Goal: Check status: Check status

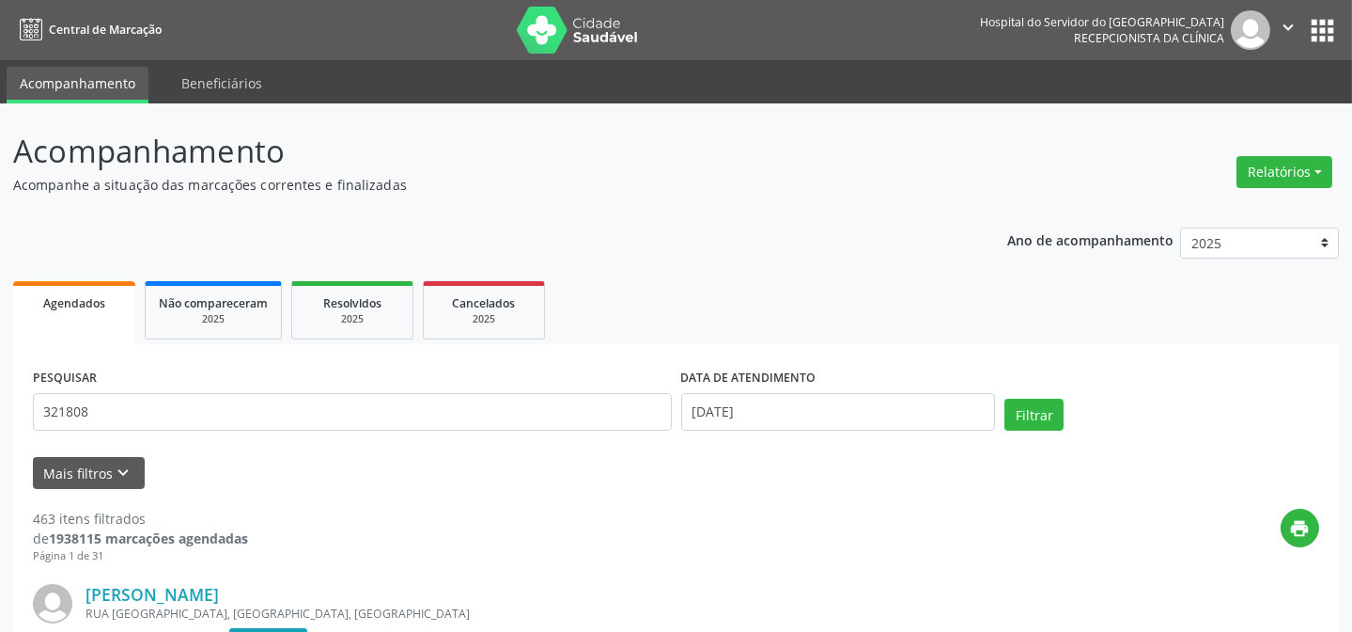
type input "321808"
click at [763, 412] on input "[DATE]" at bounding box center [838, 412] width 315 height 38
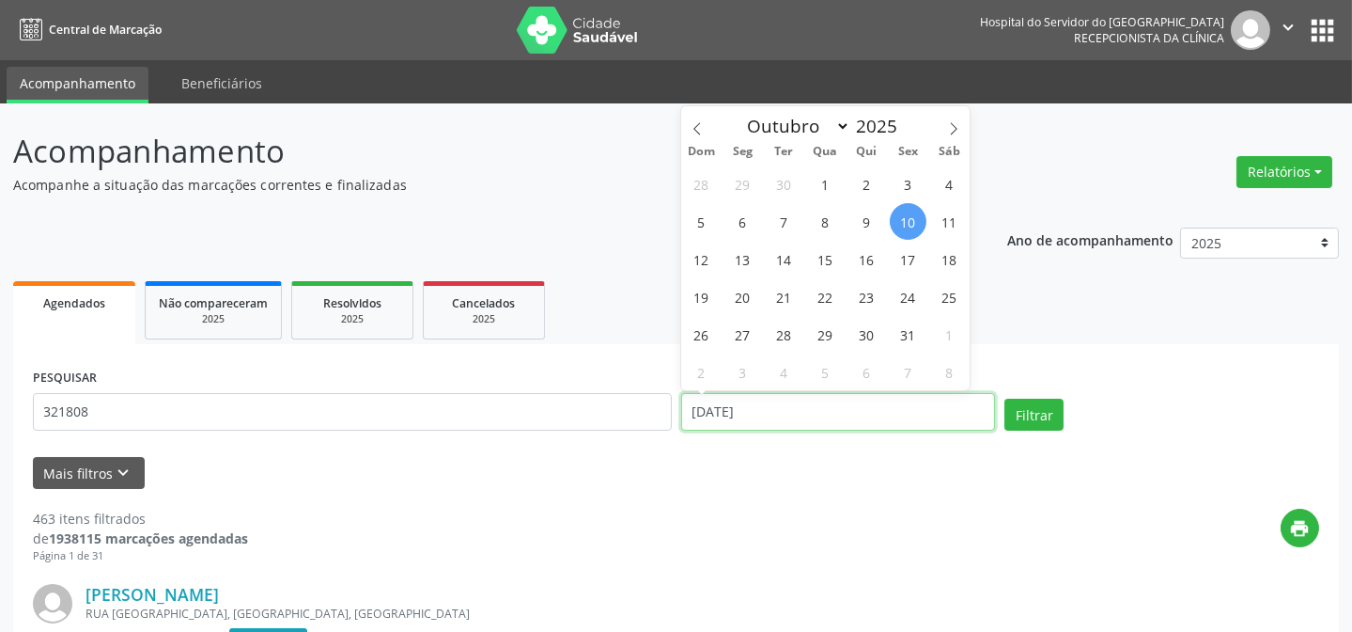
click at [763, 411] on input "[DATE]" at bounding box center [838, 412] width 315 height 38
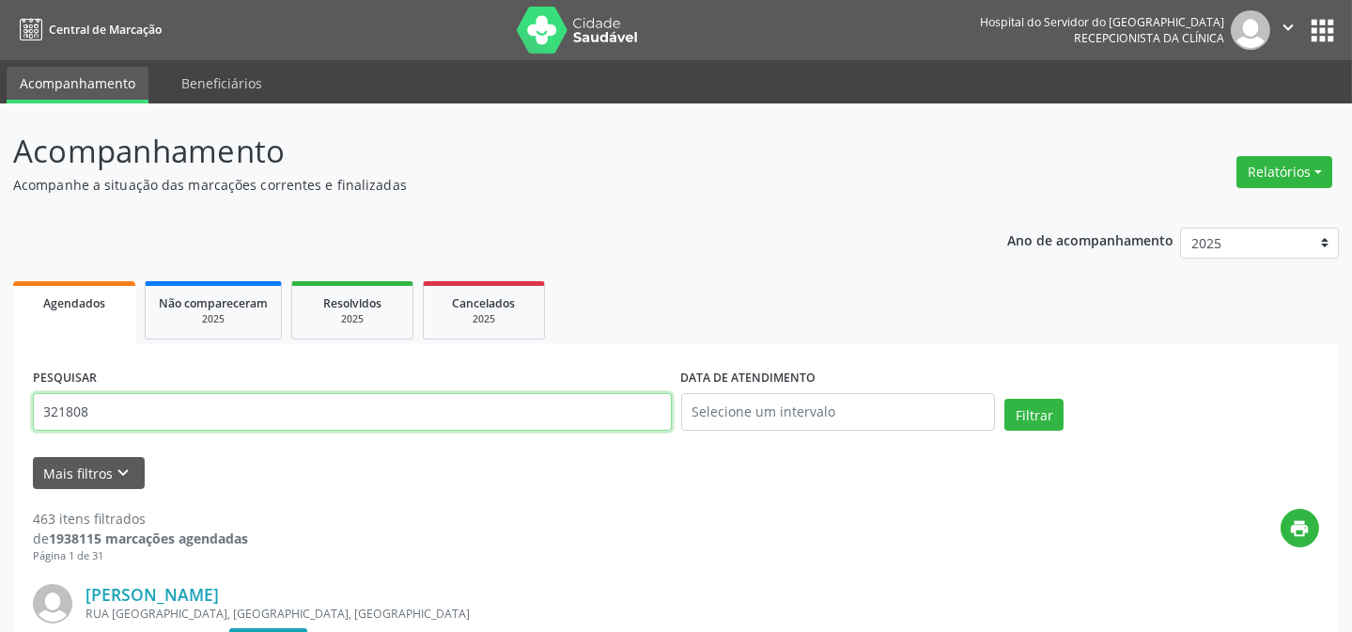
click at [603, 425] on input "321808" at bounding box center [352, 412] width 639 height 38
click at [1005, 398] on button "Filtrar" at bounding box center [1034, 414] width 59 height 32
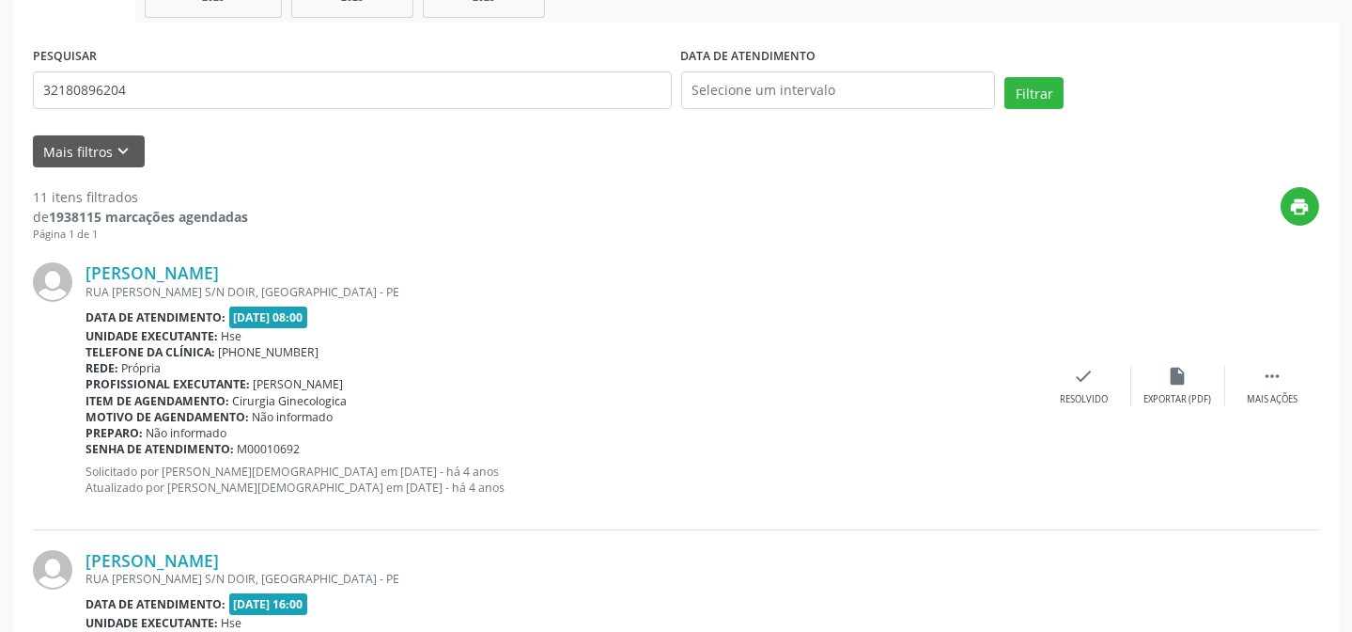
scroll to position [341, 0]
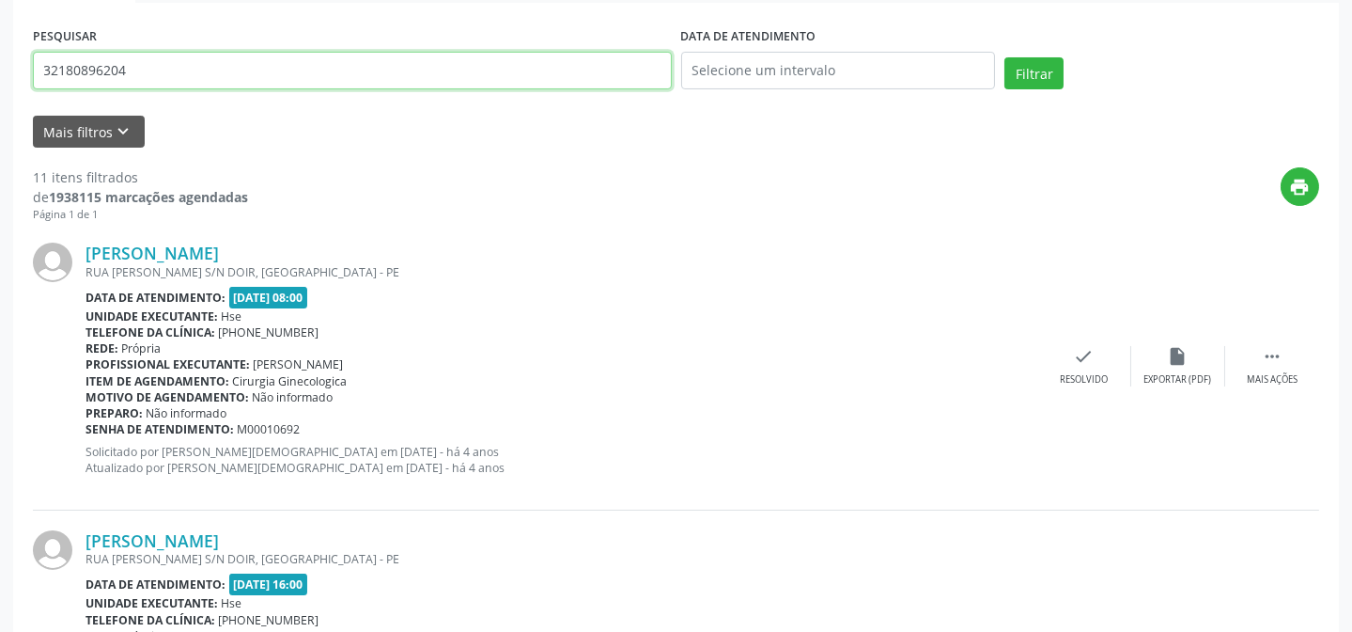
click at [124, 65] on input "32180896204" at bounding box center [352, 71] width 639 height 38
click at [1005, 57] on button "Filtrar" at bounding box center [1034, 73] width 59 height 32
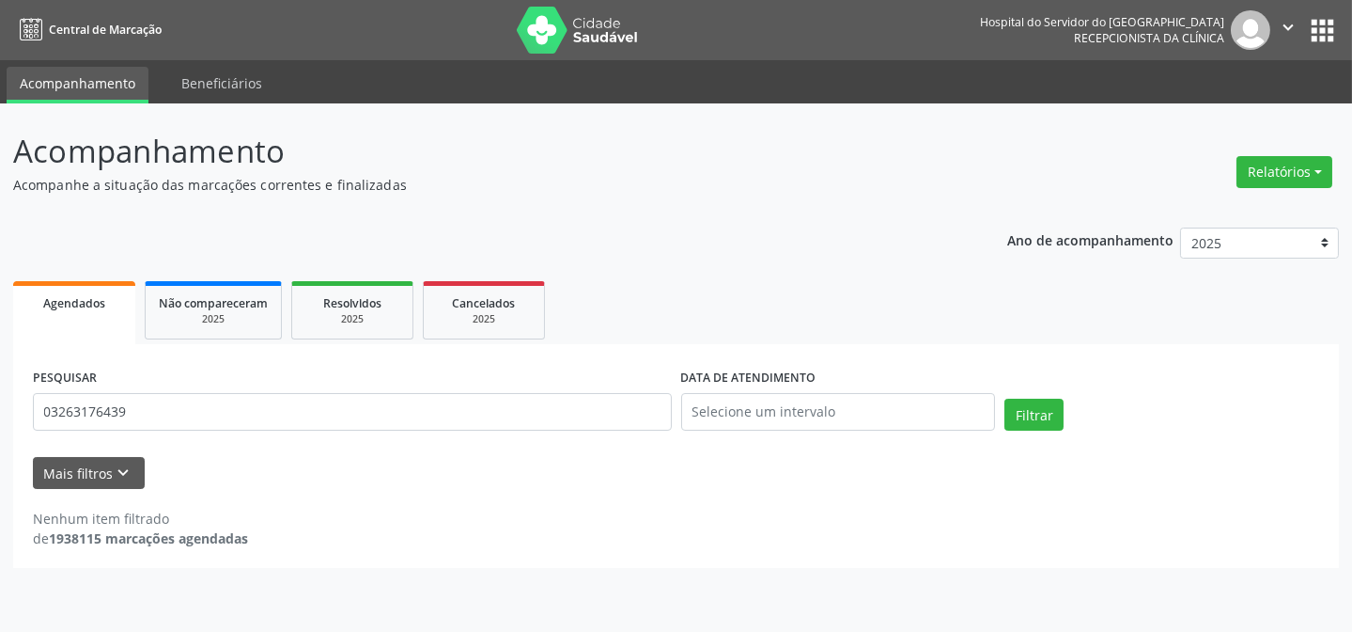
scroll to position [0, 0]
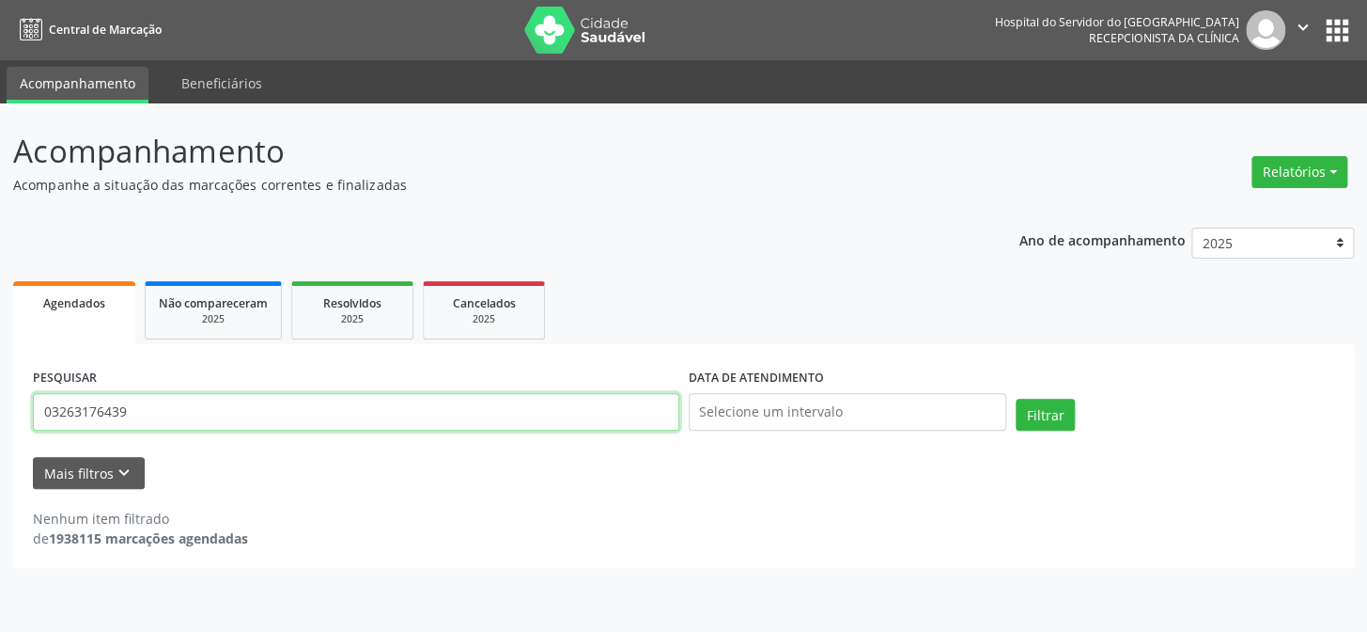
click at [179, 412] on input "03263176439" at bounding box center [356, 412] width 647 height 38
type input "c"
type input "[PERSON_NAME]"
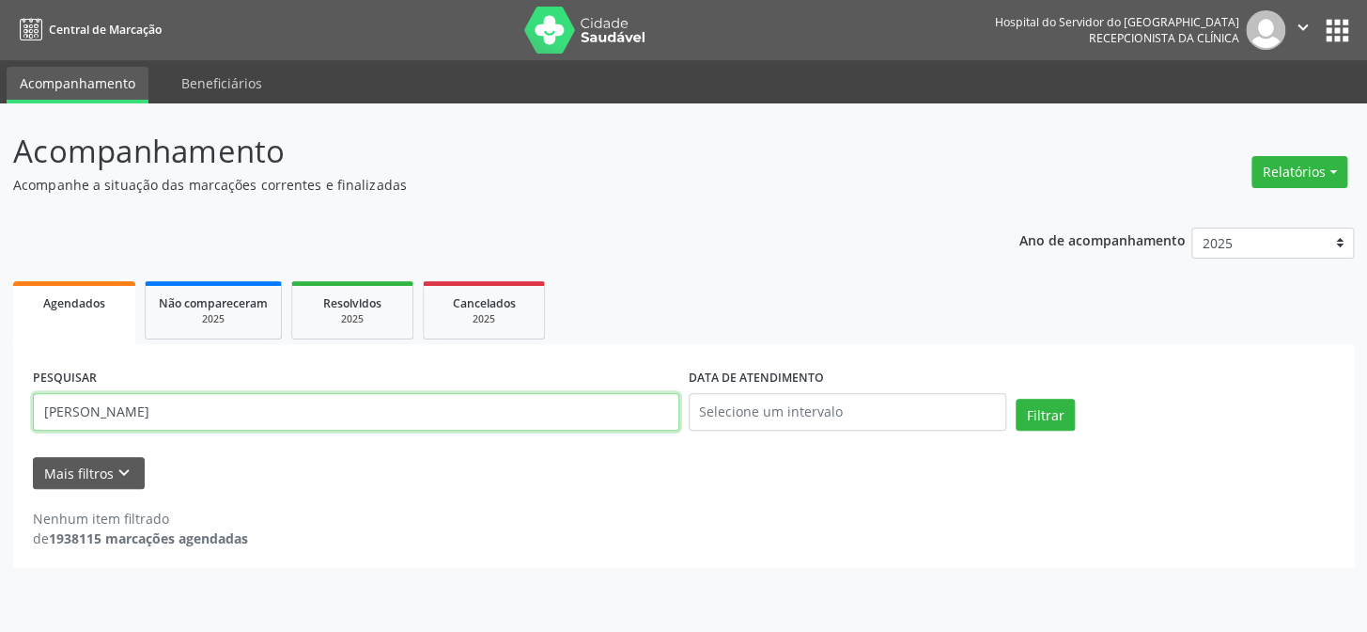
click at [1016, 398] on button "Filtrar" at bounding box center [1045, 414] width 59 height 32
click at [244, 402] on input "[PERSON_NAME]" at bounding box center [356, 412] width 647 height 38
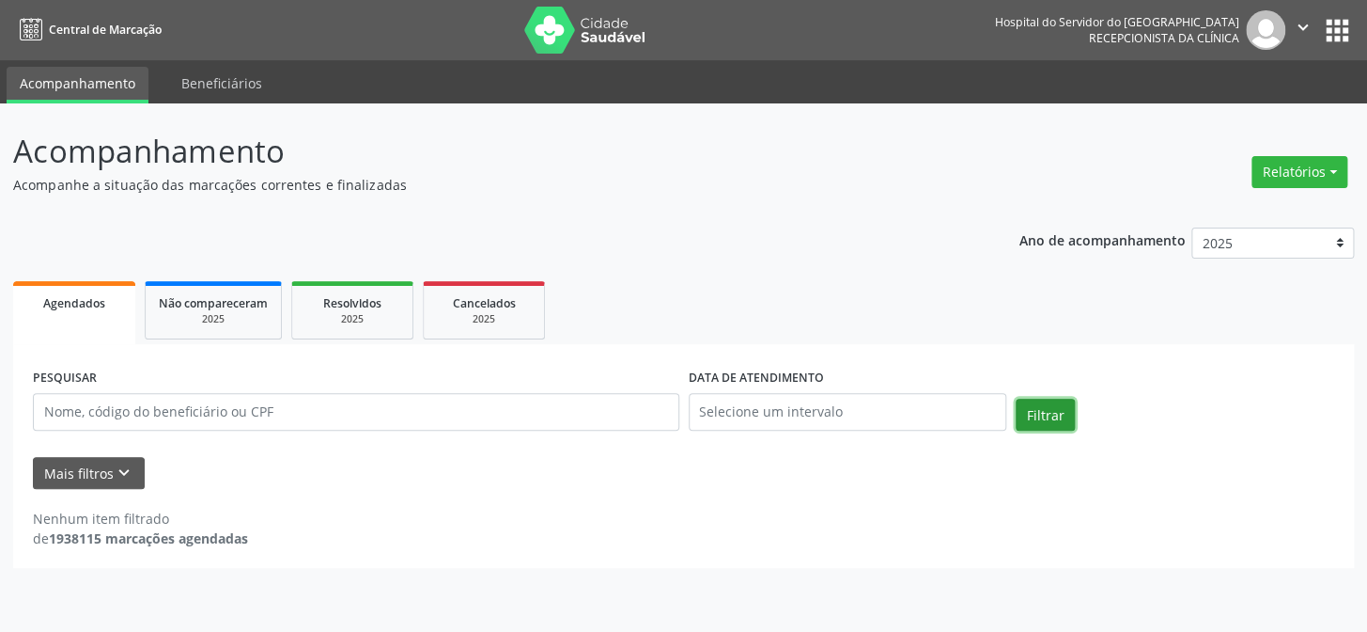
click at [1042, 407] on button "Filtrar" at bounding box center [1045, 414] width 59 height 32
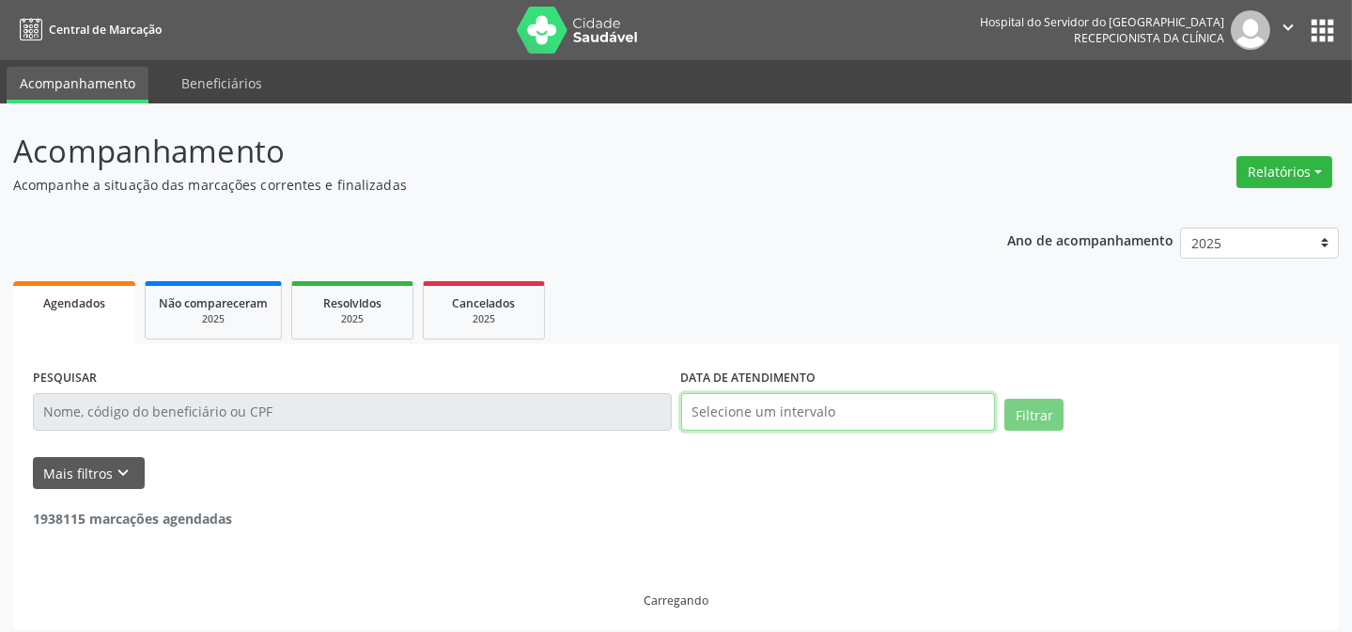
click at [780, 409] on input "text" at bounding box center [838, 412] width 315 height 38
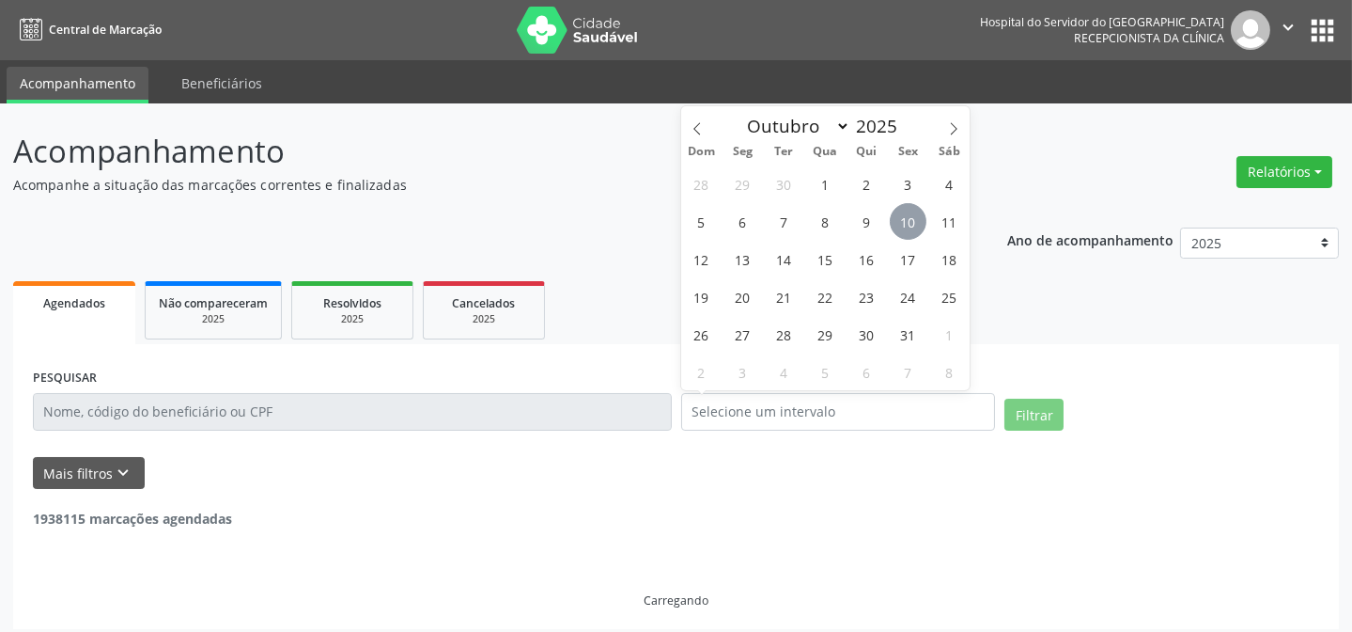
click at [907, 227] on span "10" at bounding box center [908, 221] width 37 height 37
type input "[DATE]"
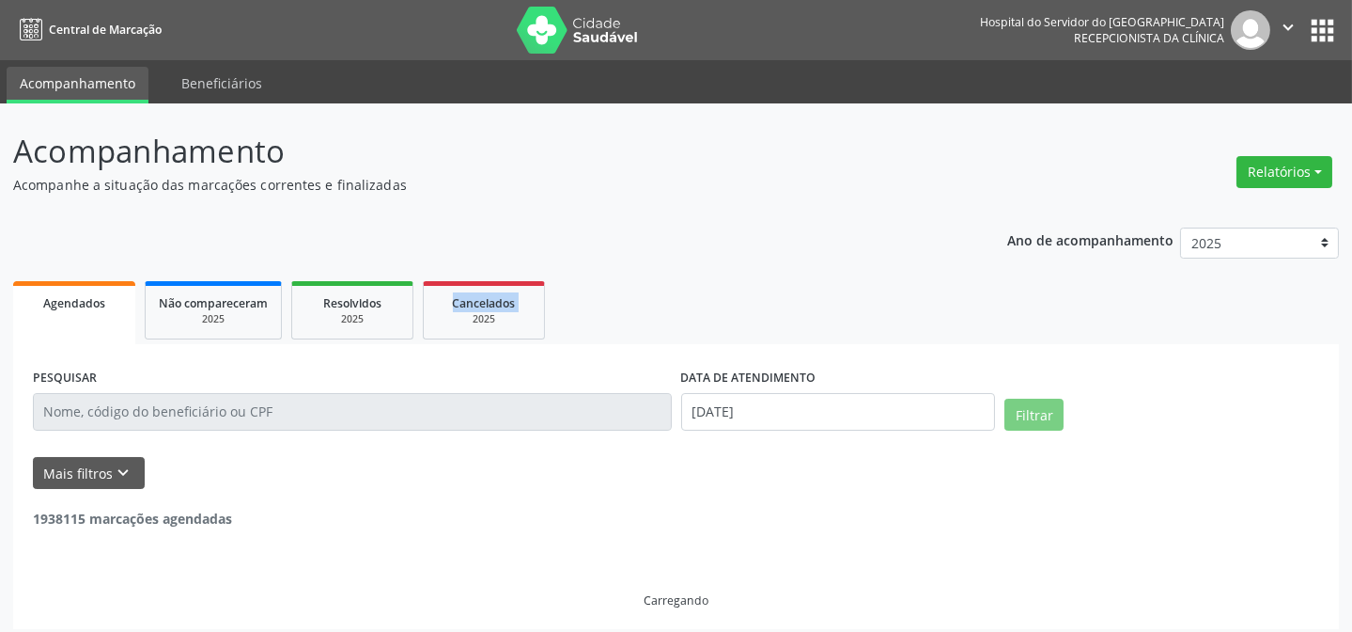
click at [907, 227] on div "Ano de acompanhamento 2025 2024 2023 2022 2021 Agendados Não compareceram 2025 …" at bounding box center [676, 421] width 1326 height 414
click at [122, 470] on icon "keyboard_arrow_down" at bounding box center [124, 472] width 21 height 21
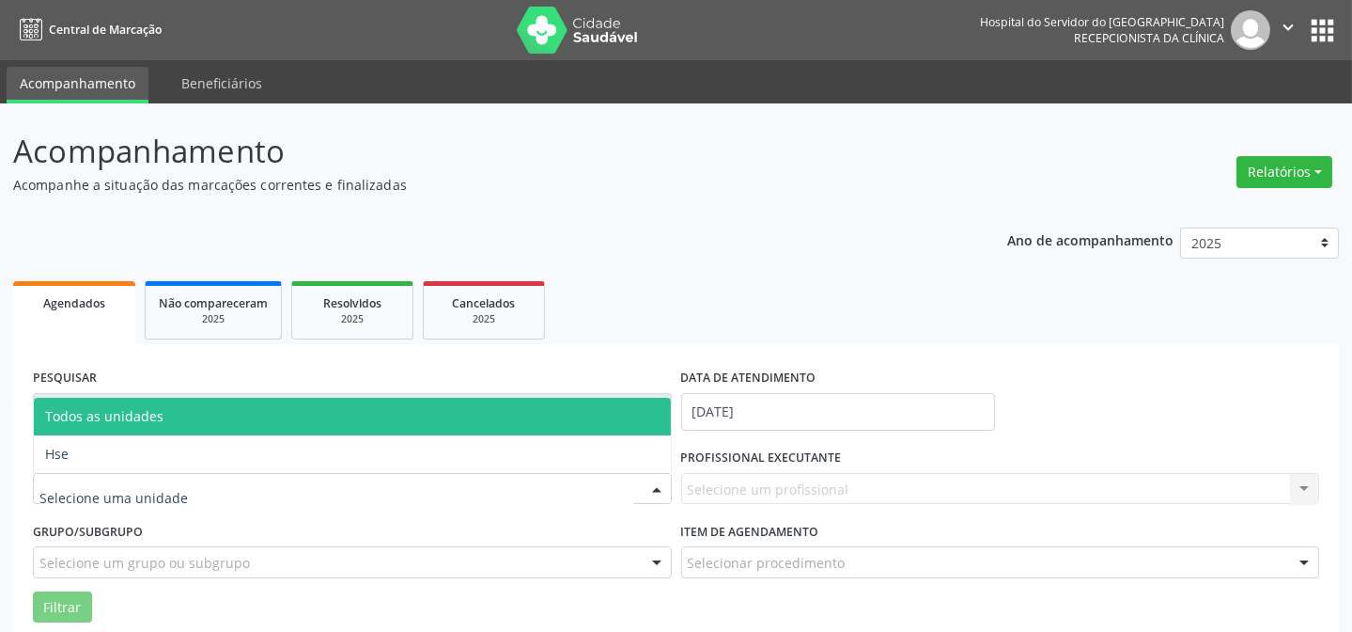
click at [636, 482] on div at bounding box center [352, 489] width 639 height 32
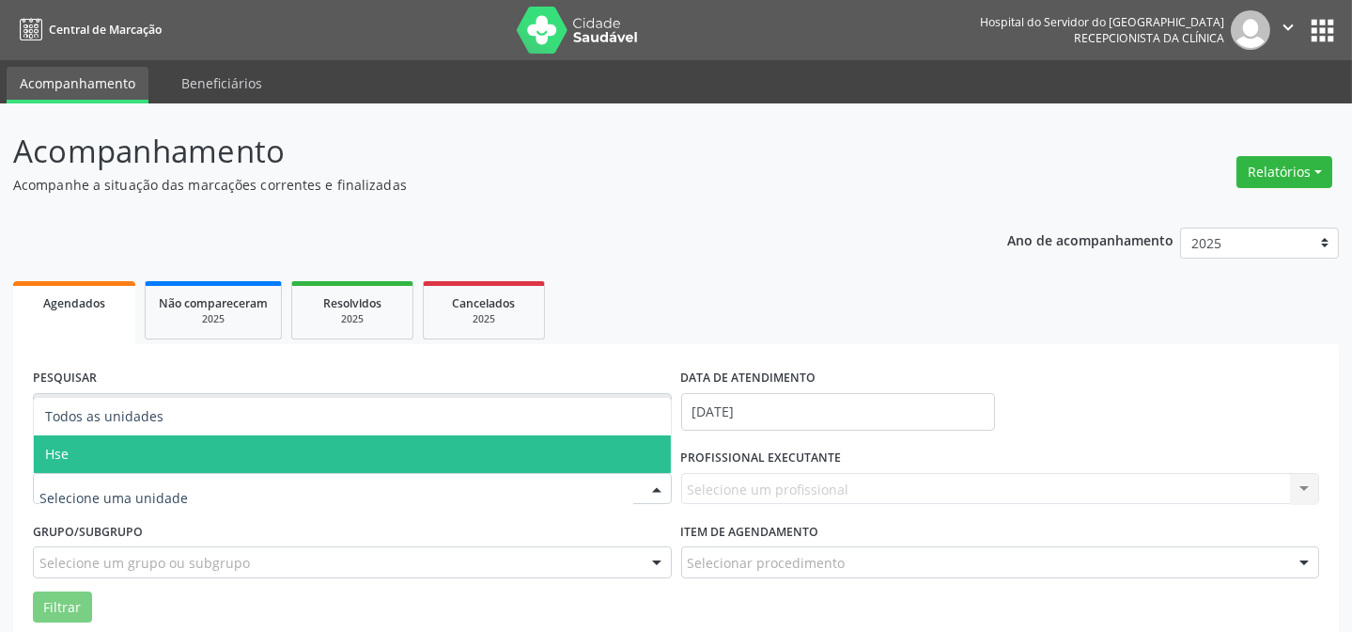
click at [555, 451] on span "Hse" at bounding box center [352, 454] width 637 height 38
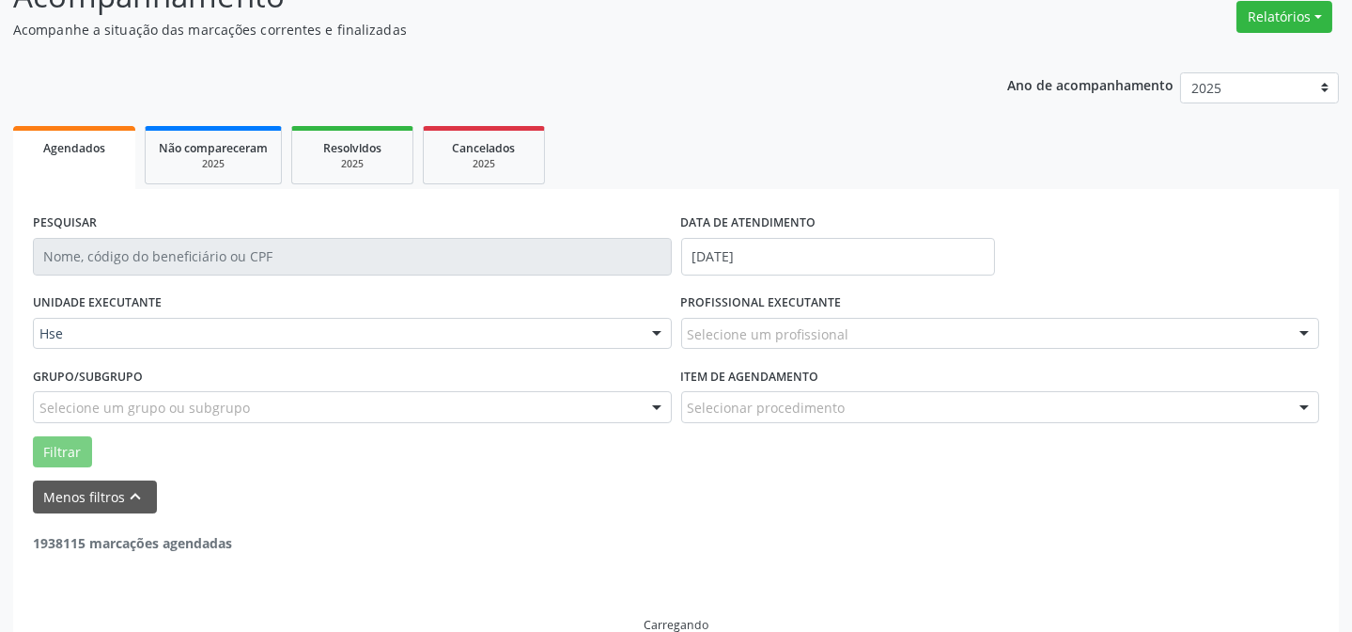
scroll to position [170, 0]
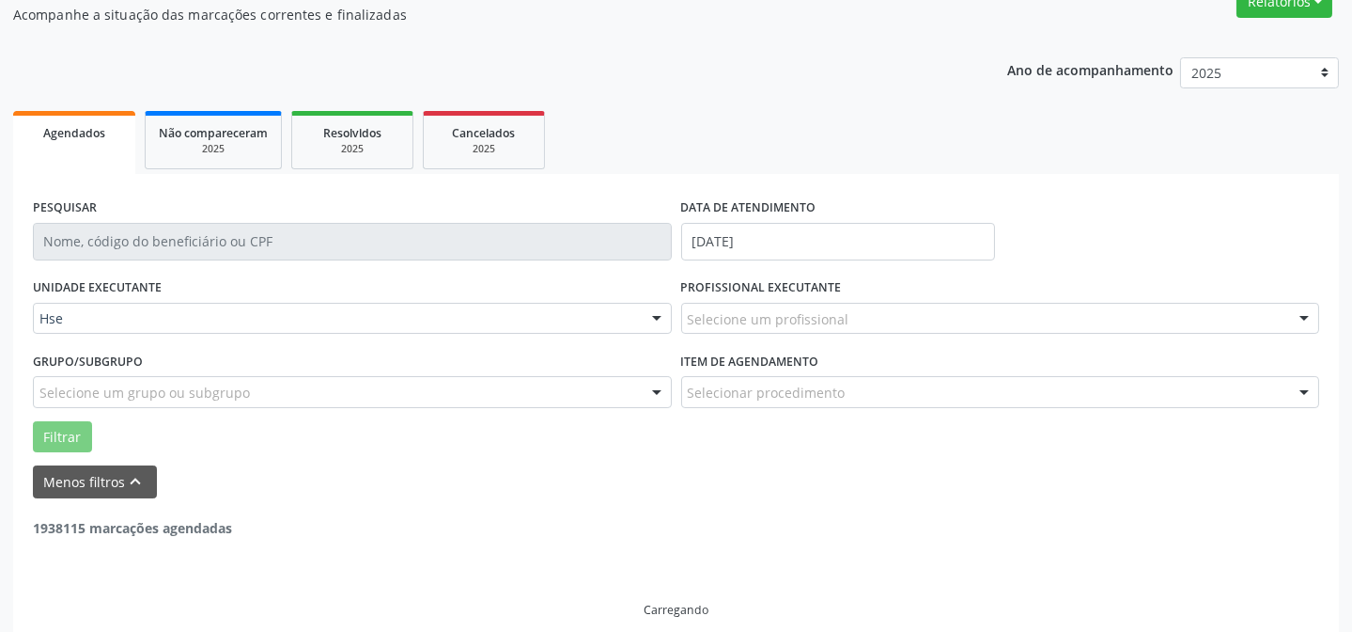
click at [1254, 320] on div "Selecione um profissional" at bounding box center [1000, 319] width 639 height 32
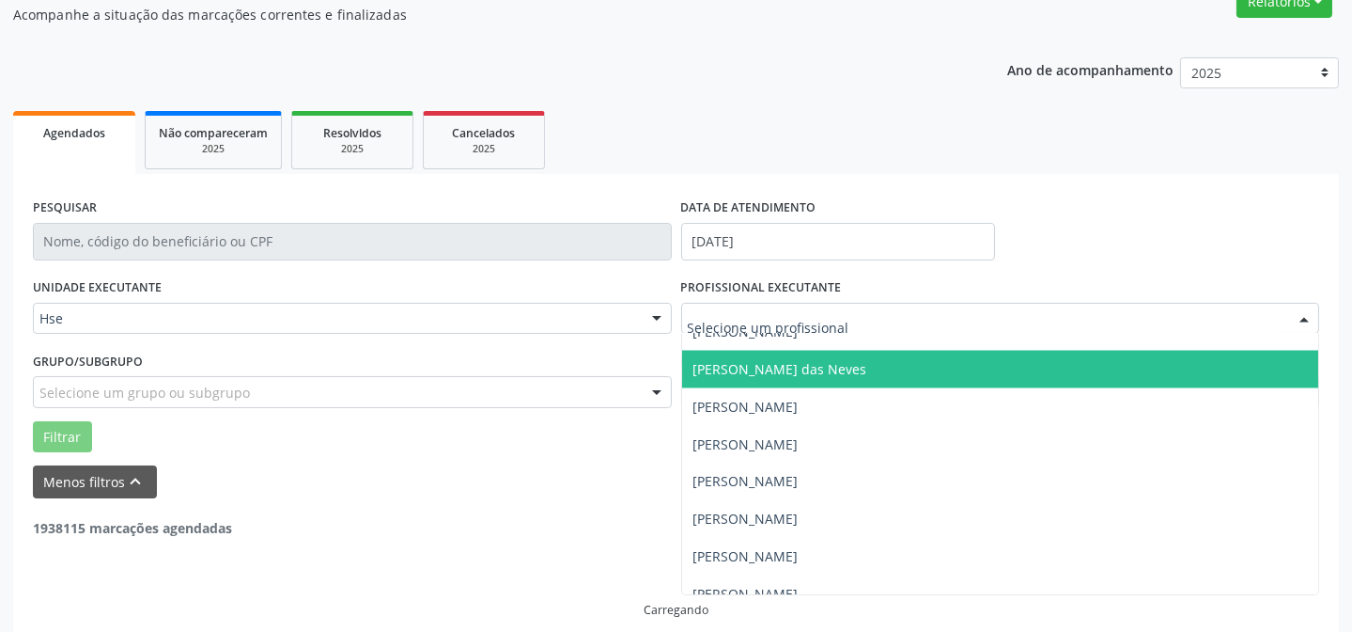
scroll to position [7348, 0]
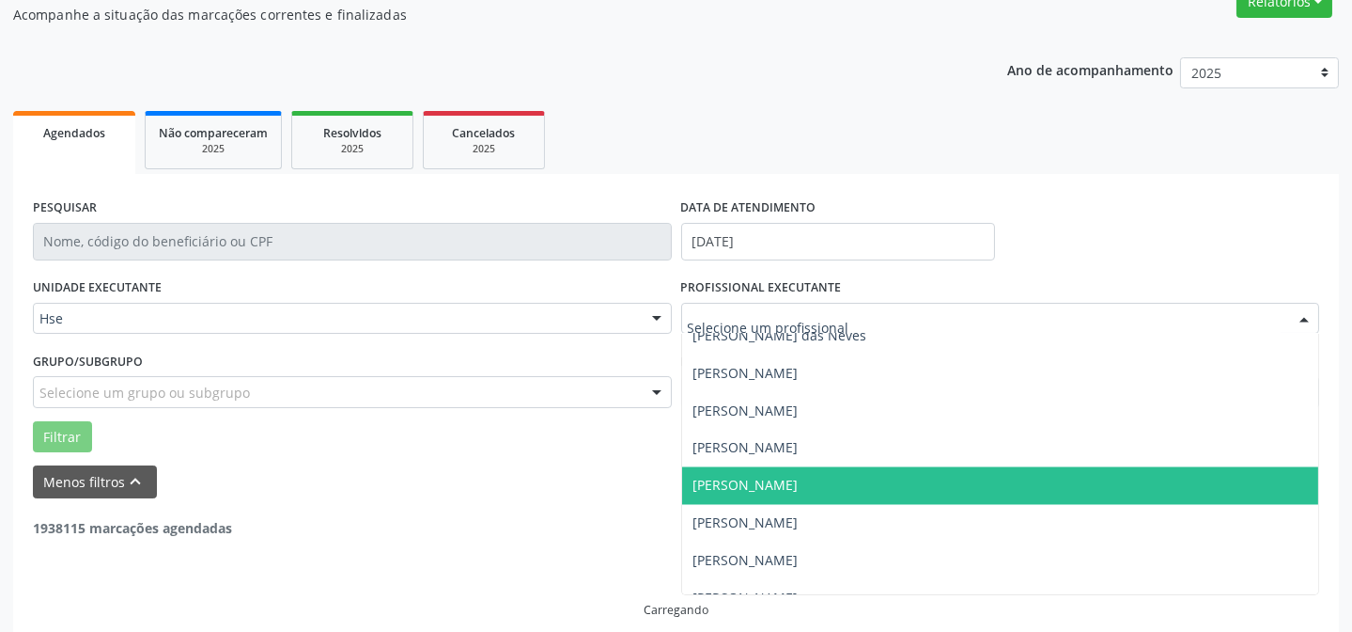
click at [924, 496] on span "[PERSON_NAME]" at bounding box center [1000, 486] width 637 height 38
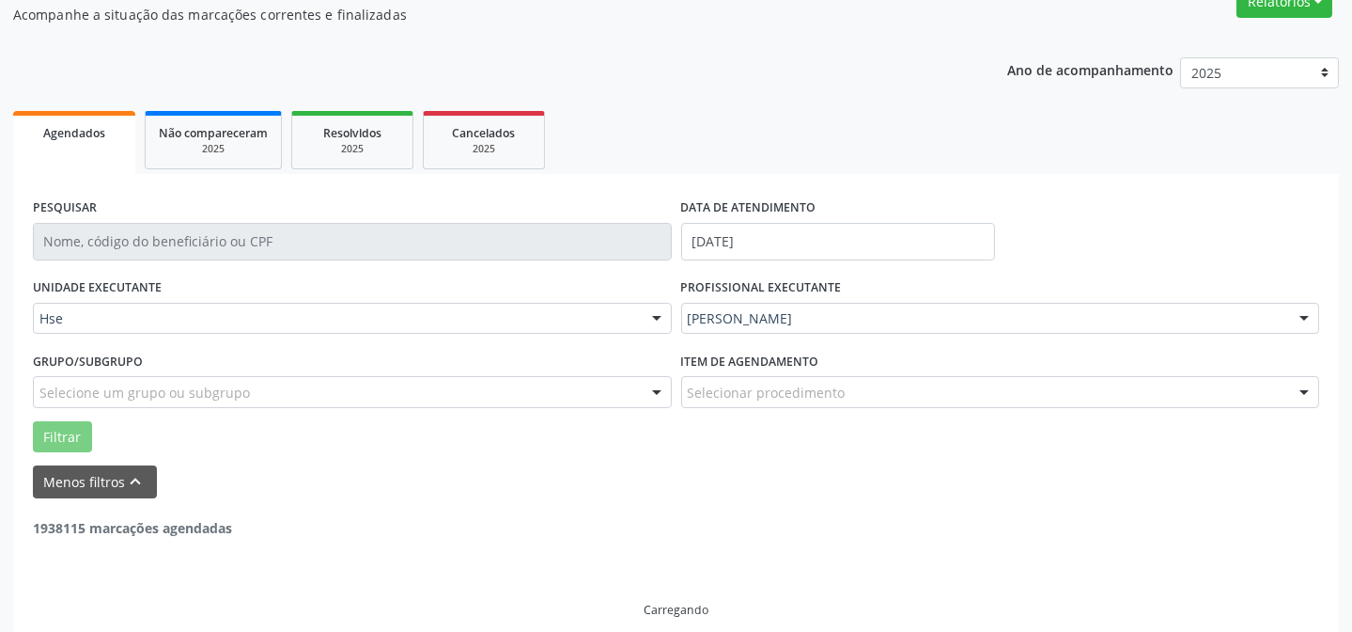
click at [321, 445] on div "Filtrar" at bounding box center [676, 437] width 1296 height 32
